Goal: Navigation & Orientation: Find specific page/section

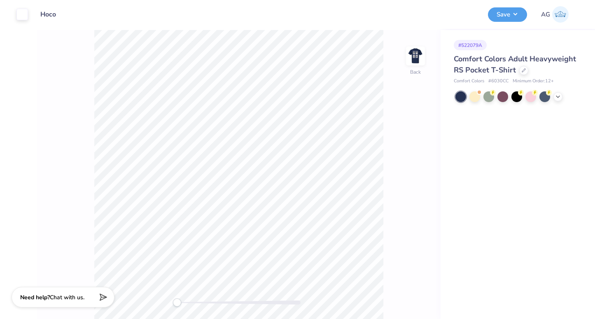
click at [552, 8] on link "AG" at bounding box center [555, 14] width 35 height 16
